Goal: Information Seeking & Learning: Check status

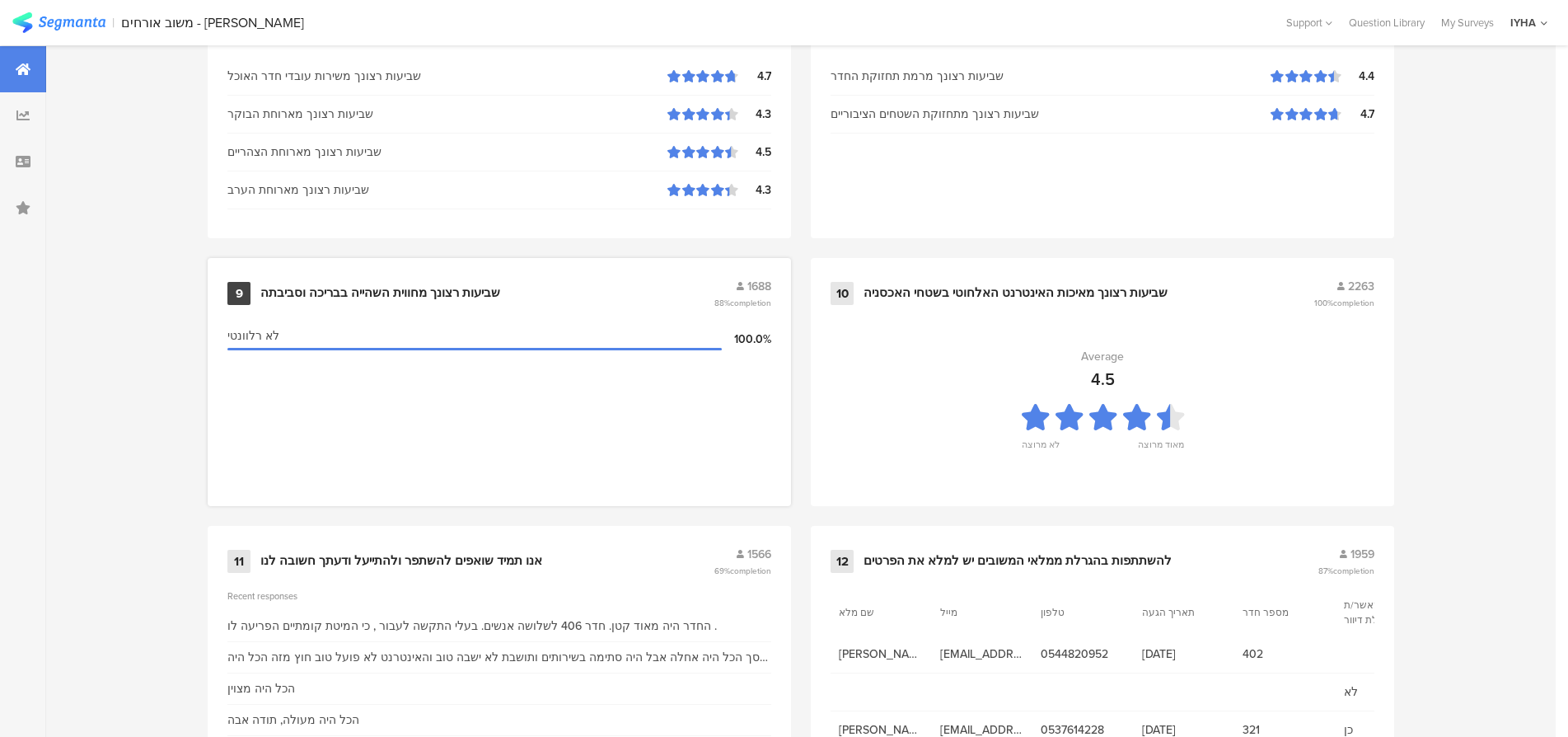
scroll to position [1681, 0]
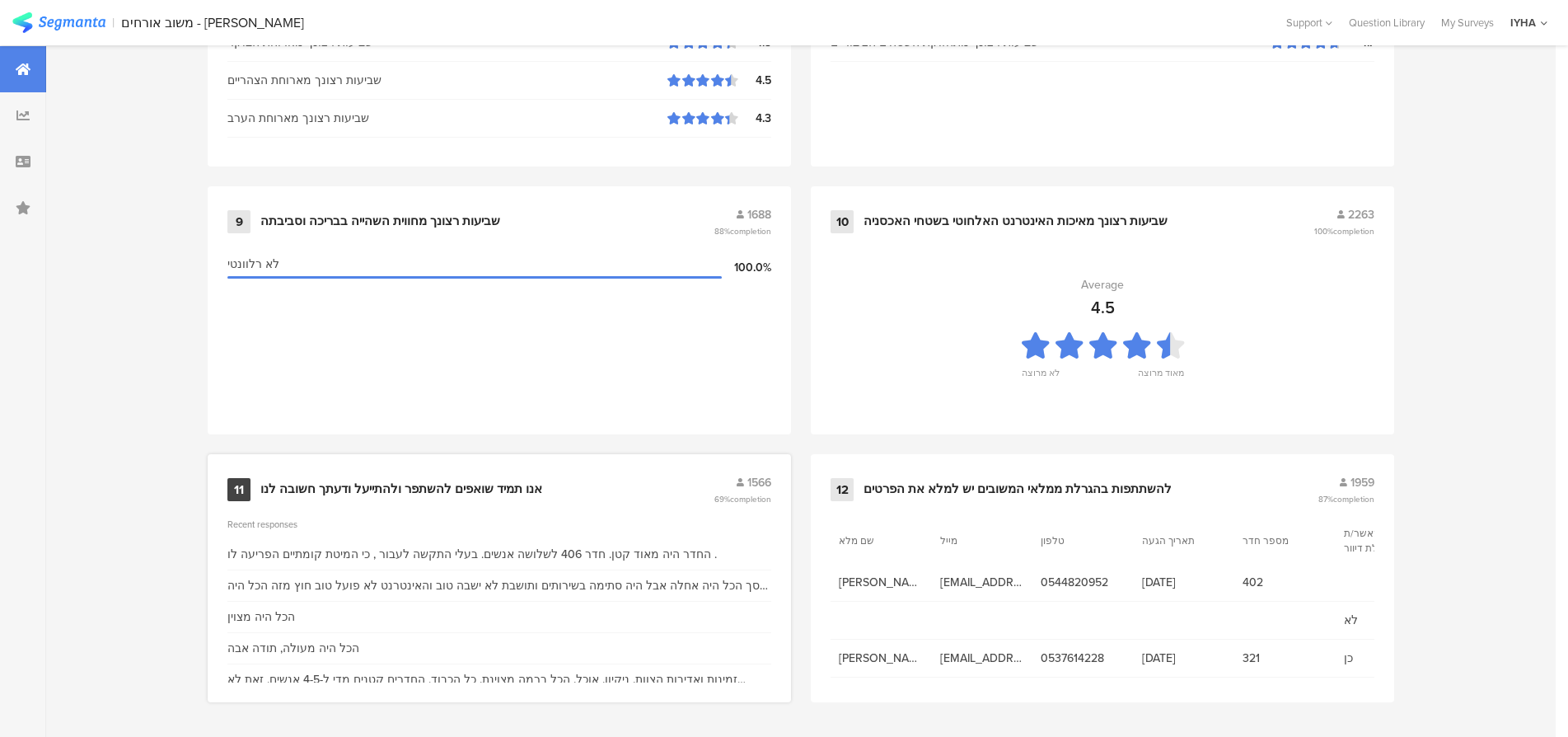
click at [437, 488] on div "אנו תמיד שואפים להשתפר ולהתייעל ודעתך חשובה לנו" at bounding box center [401, 489] width 281 height 17
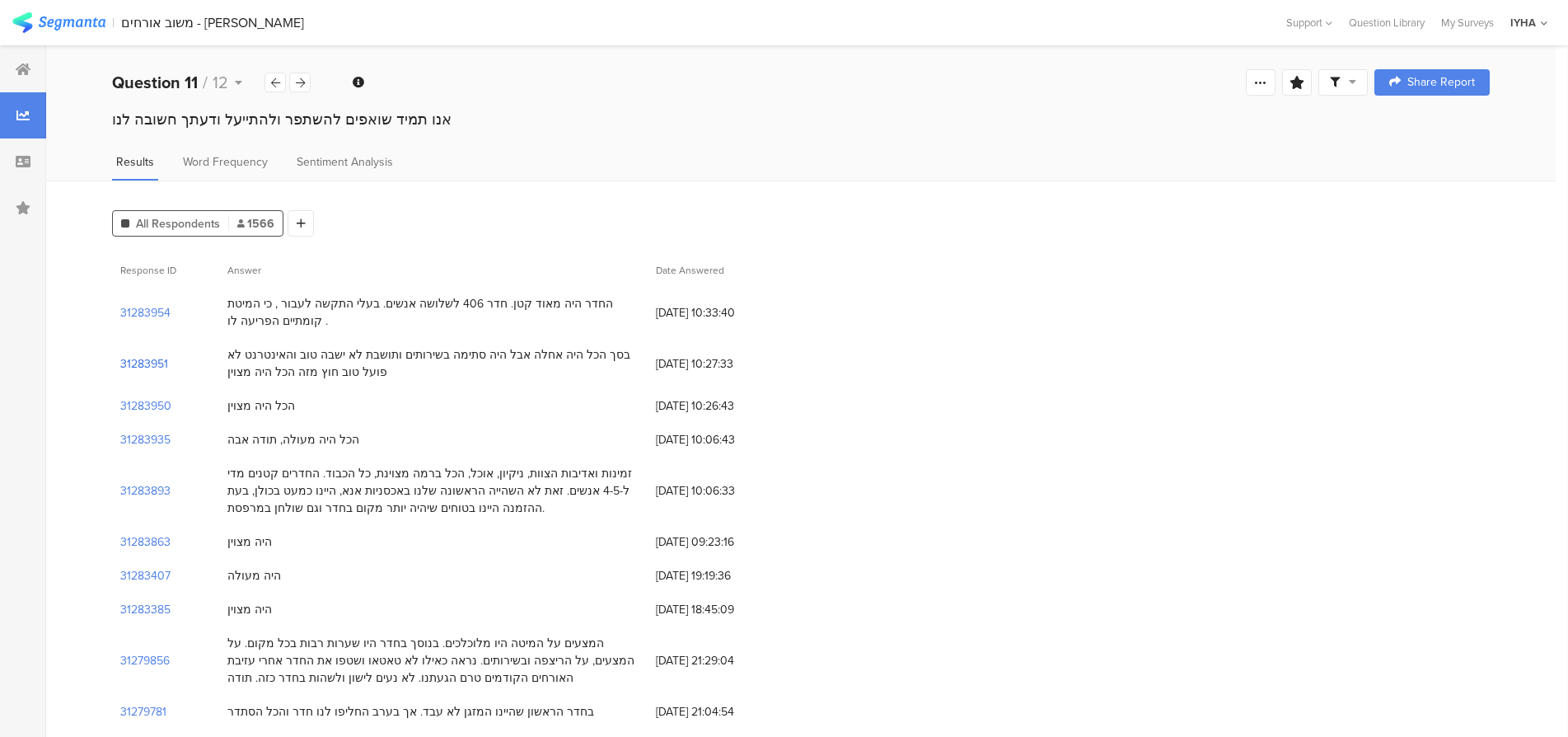
click at [136, 363] on section "31283951" at bounding box center [144, 364] width 48 height 18
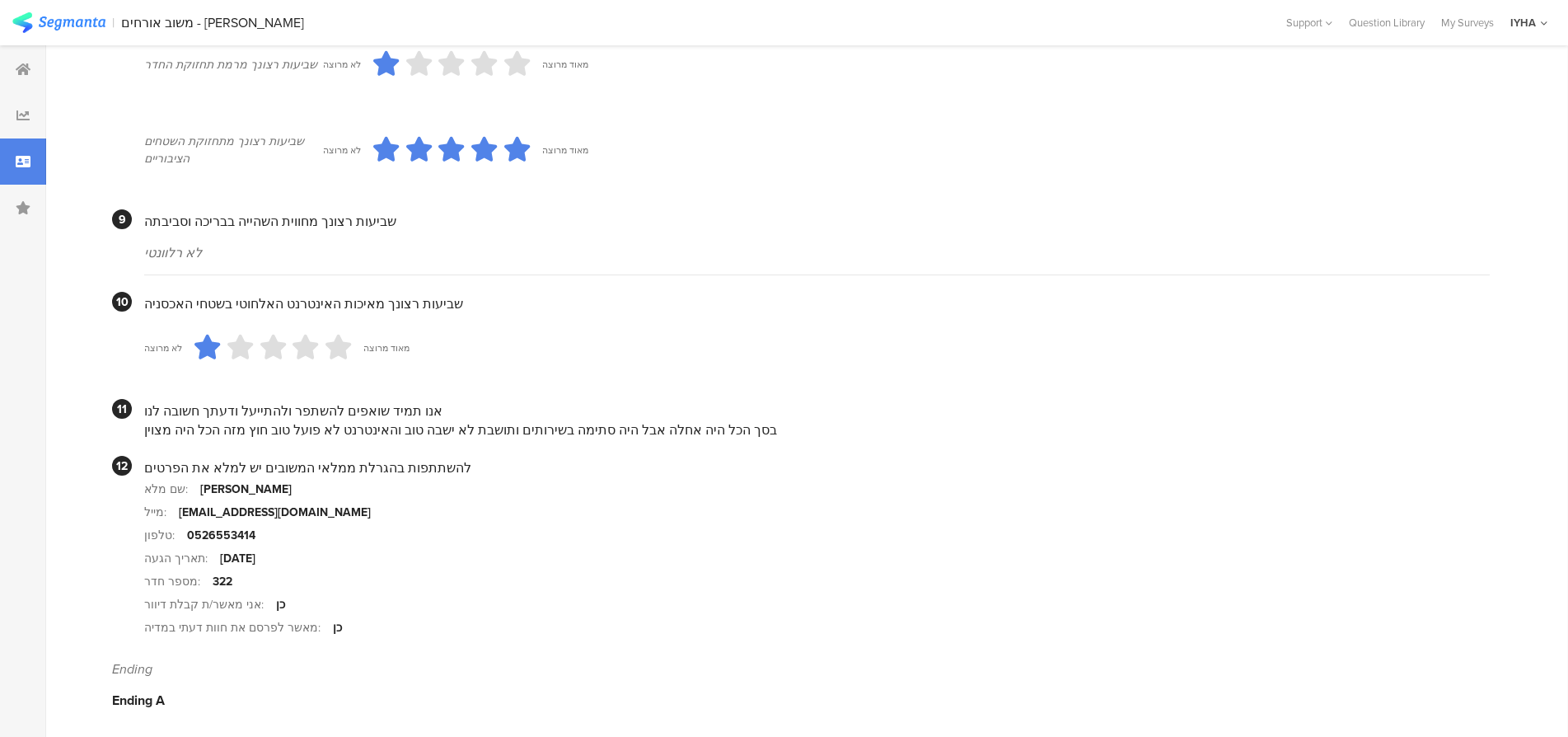
scroll to position [1422, 0]
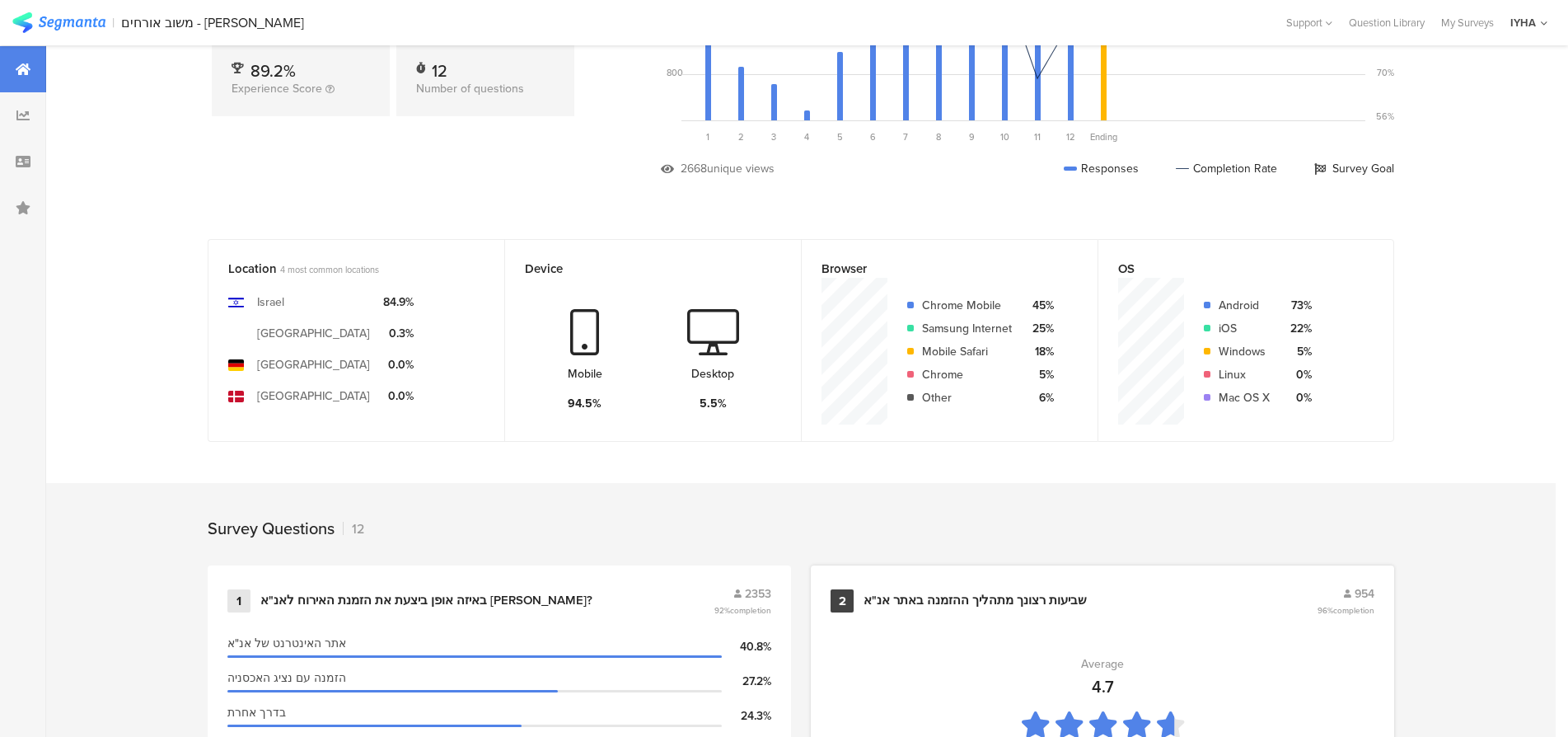
scroll to position [155, 0]
